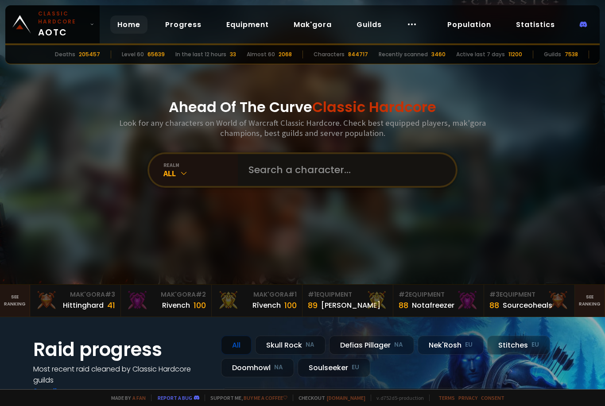
click at [329, 171] on input "text" at bounding box center [344, 170] width 202 height 32
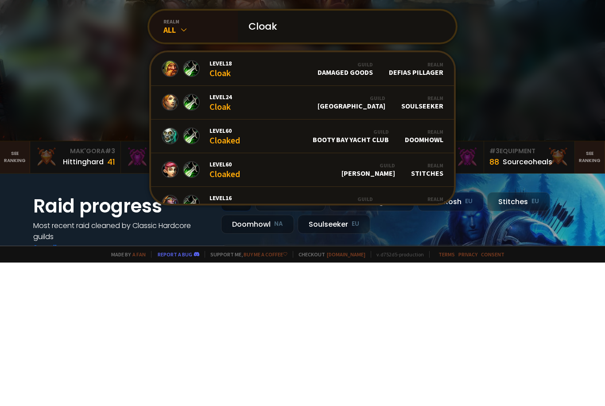
type input "Cloak"
click at [342, 230] on link "Level 24 Cloak Guild Norge Realm Soulseeker" at bounding box center [302, 247] width 303 height 34
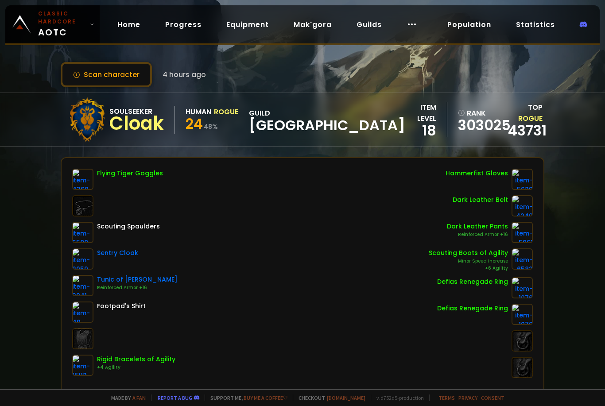
click at [132, 86] on button "Scan character" at bounding box center [106, 74] width 91 height 25
click at [136, 77] on button "Scan character" at bounding box center [106, 74] width 91 height 25
click at [195, 25] on link "Progress" at bounding box center [183, 25] width 51 height 18
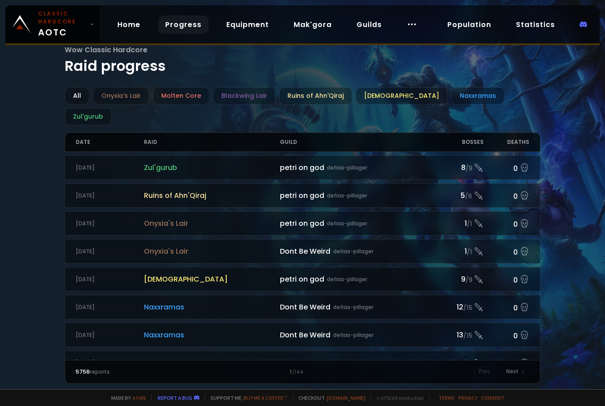
click at [230, 34] on link "Equipment" at bounding box center [247, 25] width 57 height 18
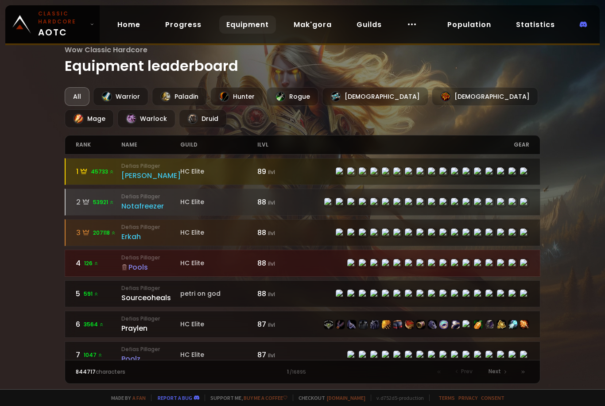
click at [304, 23] on link "Mak'gora" at bounding box center [313, 25] width 52 height 18
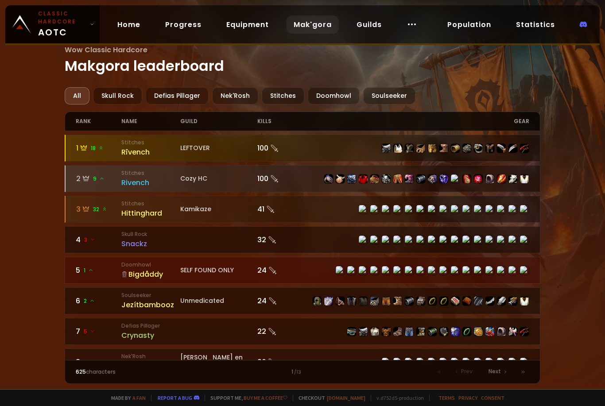
click at [373, 30] on link "Guilds" at bounding box center [369, 25] width 39 height 18
